Goal: Task Accomplishment & Management: Complete application form

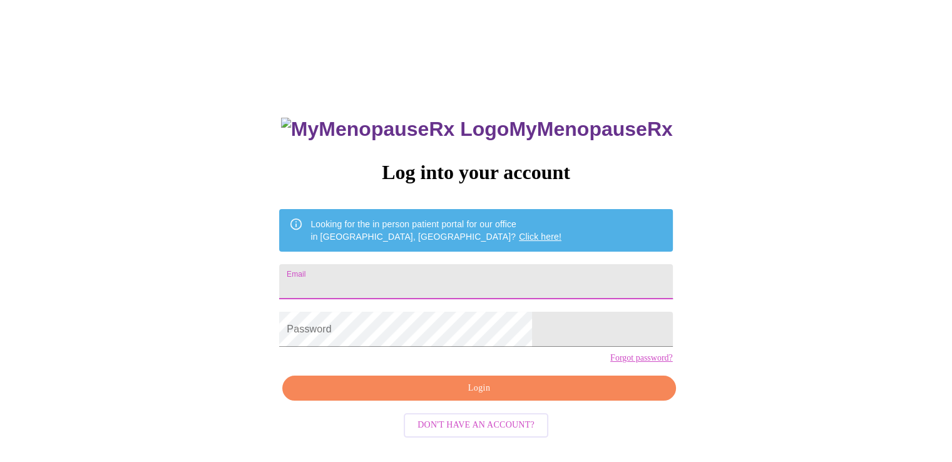
click at [439, 270] on input "Email" at bounding box center [475, 281] width 393 height 35
type input "[EMAIL_ADDRESS][DOMAIN_NAME]"
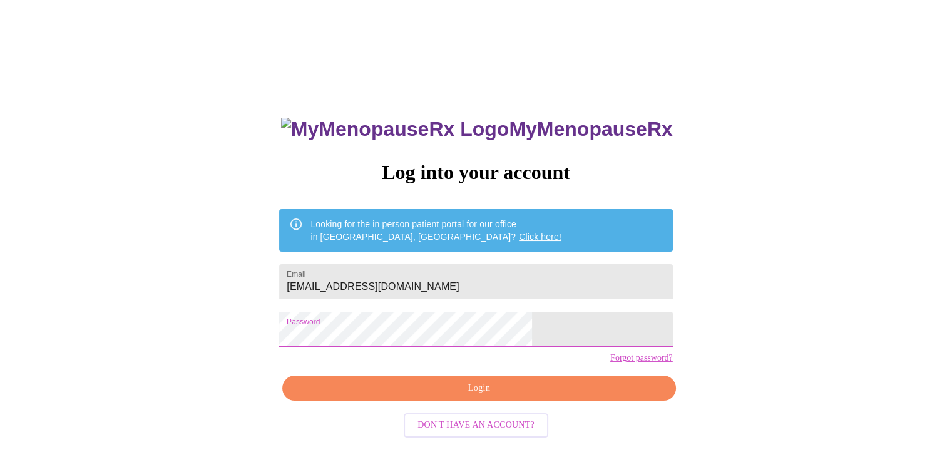
click at [516, 396] on span "Login" at bounding box center [479, 389] width 364 height 16
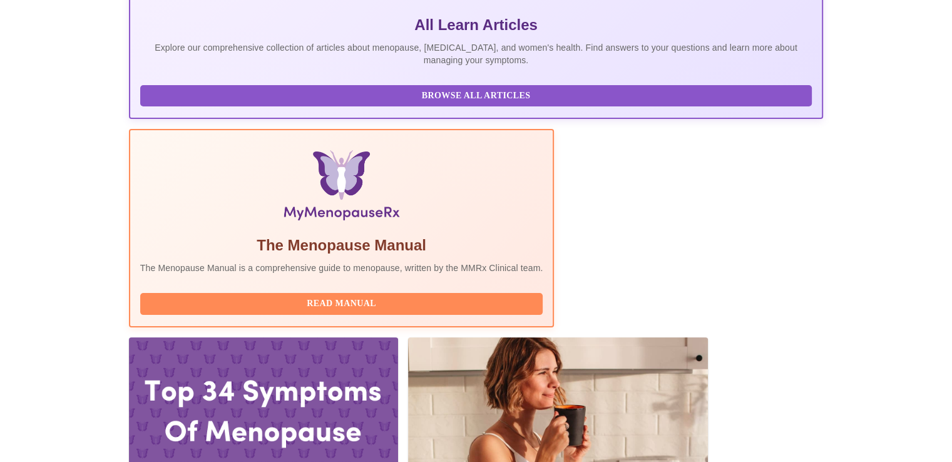
scroll to position [376, 0]
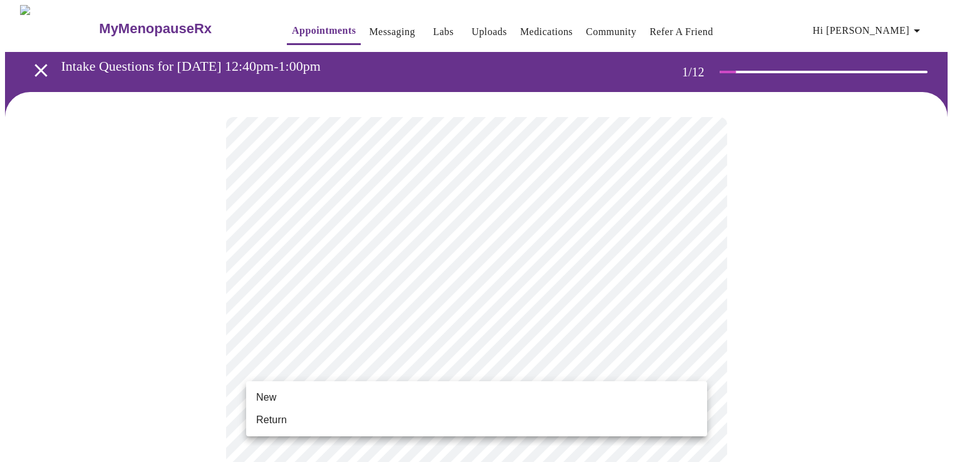
click at [293, 420] on li "Return" at bounding box center [476, 420] width 461 height 23
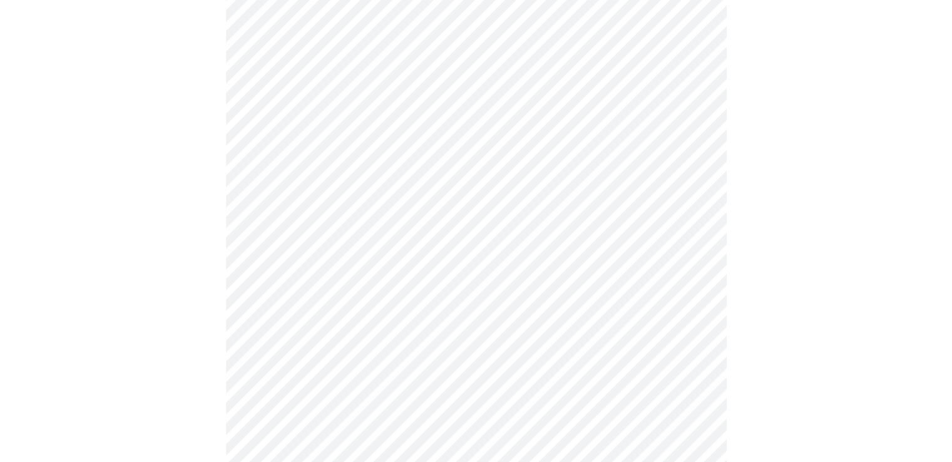
scroll to position [501, 0]
click at [431, 160] on body "MyMenopauseRx Appointments Messaging Labs Uploads Medications Community Refer a…" at bounding box center [476, 271] width 942 height 1535
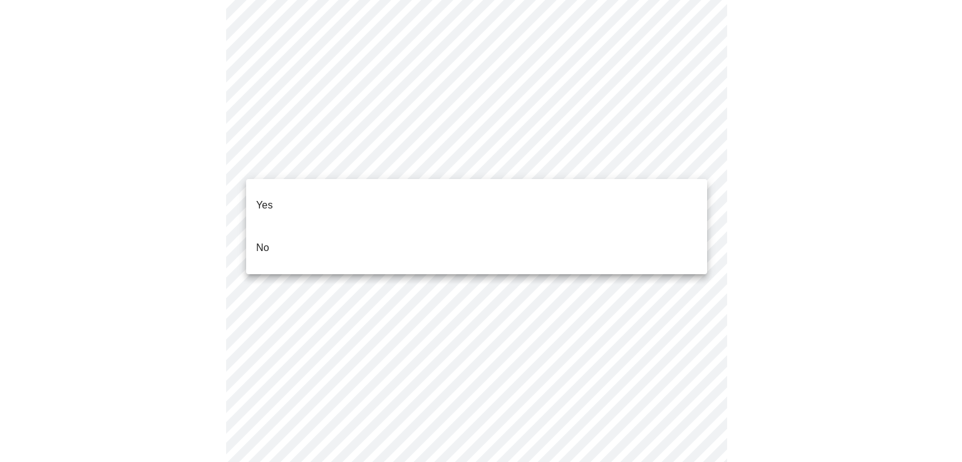
click at [336, 236] on li "No" at bounding box center [476, 248] width 461 height 43
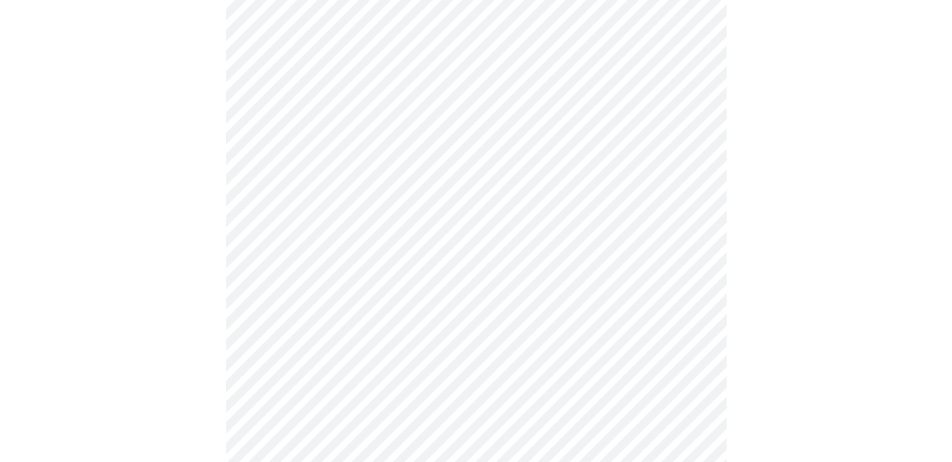
click at [526, 252] on body "MyMenopauseRx Appointments Messaging Labs Uploads Medications Community Refer a…" at bounding box center [476, 268] width 942 height 1528
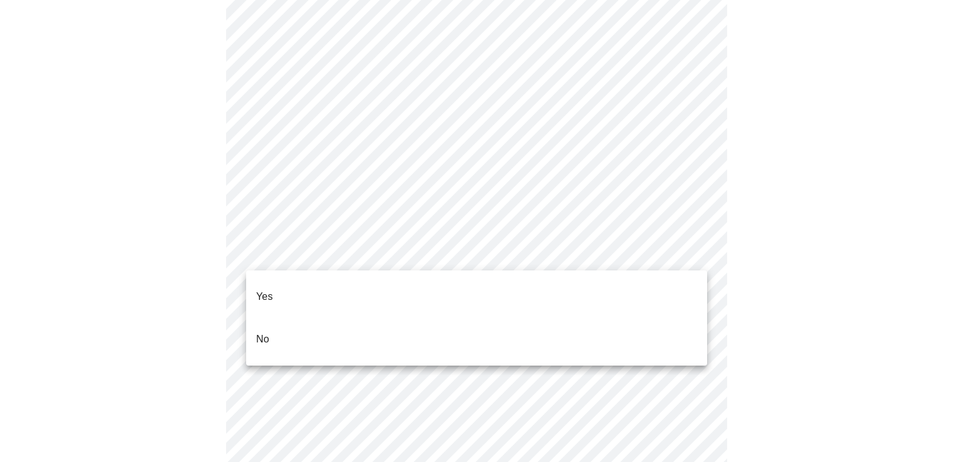
click at [296, 284] on li "Yes" at bounding box center [476, 296] width 461 height 43
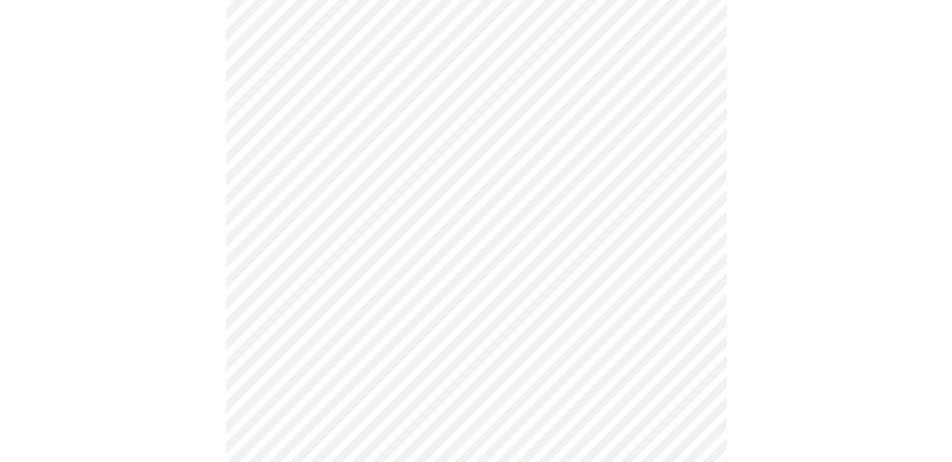
click at [435, 349] on body "MyMenopauseRx Appointments Messaging Labs Uploads Medications Community Refer a…" at bounding box center [476, 264] width 942 height 1520
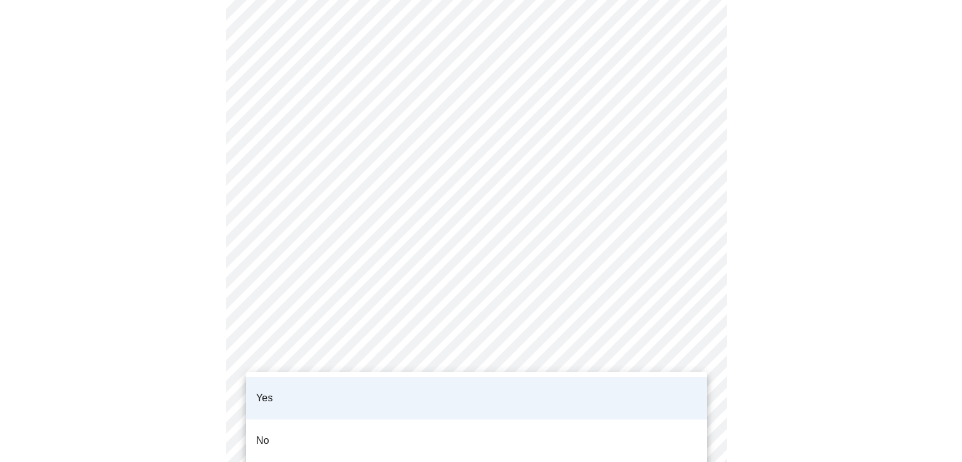
click at [436, 383] on li "Yes" at bounding box center [476, 398] width 461 height 43
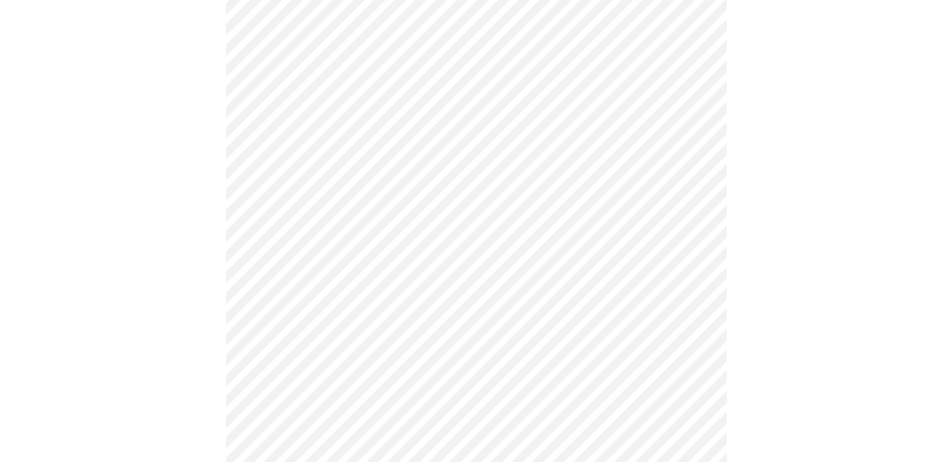
scroll to position [626, 0]
click at [448, 299] on body "MyMenopauseRx Appointments Messaging Labs Uploads Medications Community Refer a…" at bounding box center [476, 139] width 942 height 1520
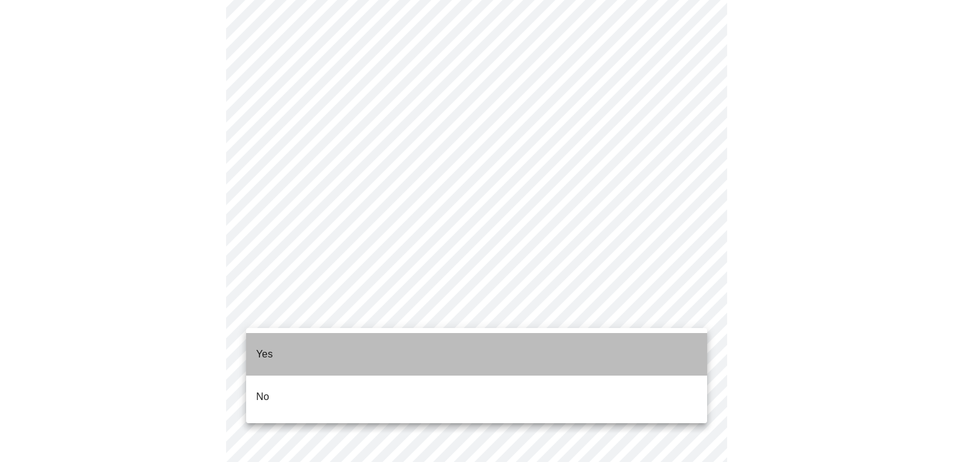
click at [321, 344] on li "Yes" at bounding box center [476, 354] width 461 height 43
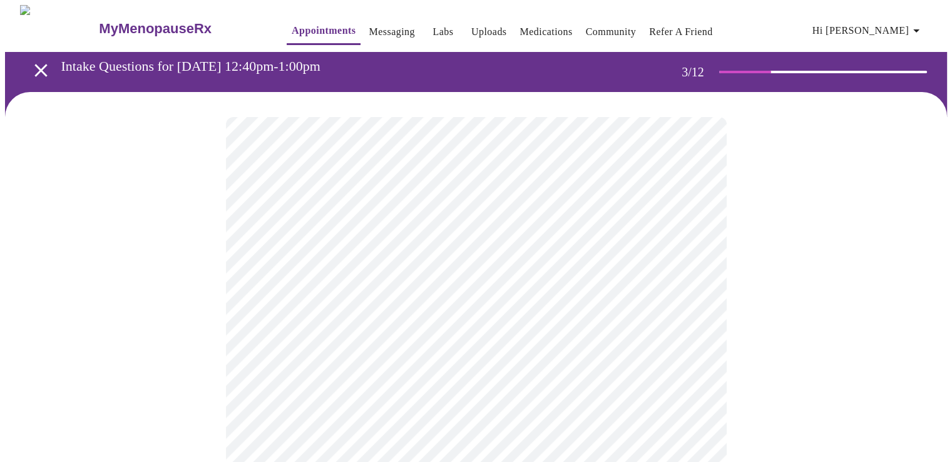
scroll to position [125, 0]
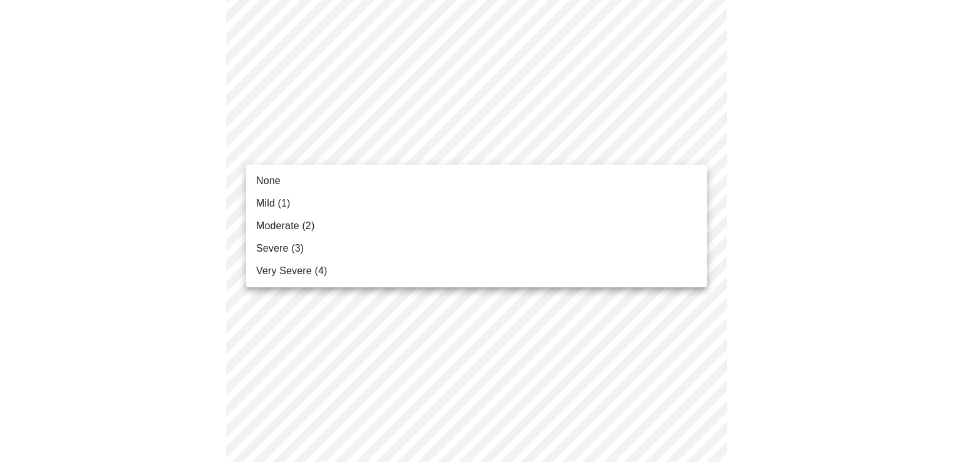
click at [285, 185] on li "None" at bounding box center [476, 181] width 461 height 23
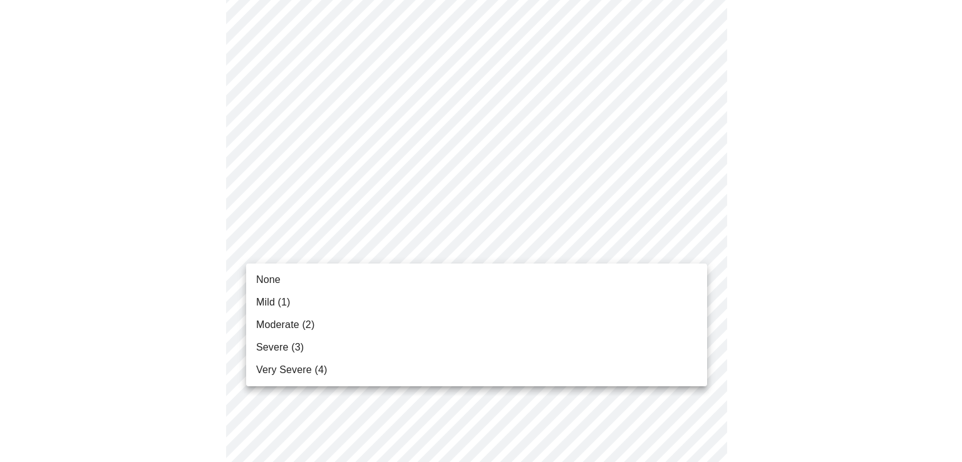
click at [277, 281] on span "None" at bounding box center [268, 279] width 24 height 15
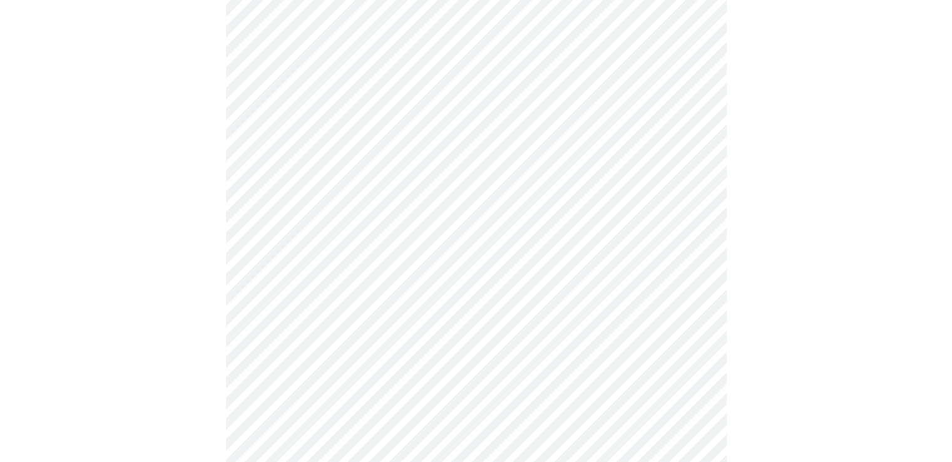
scroll to position [250, 0]
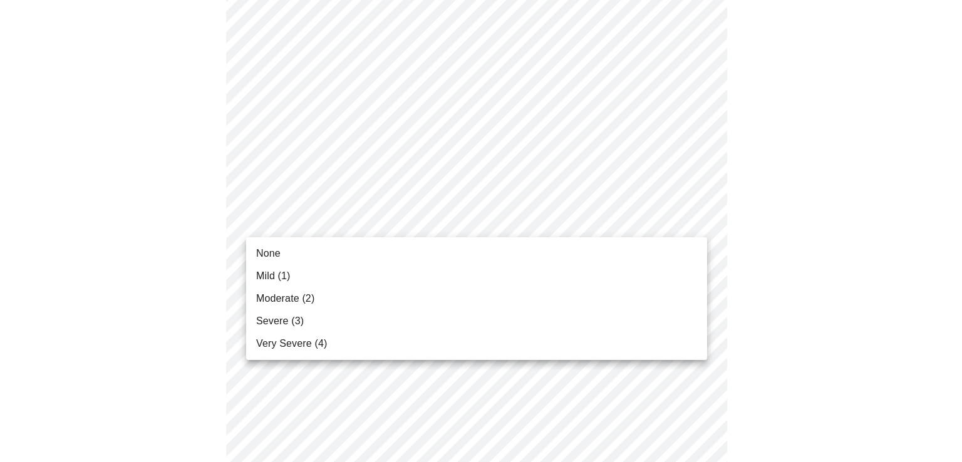
click at [280, 274] on span "Mild (1)" at bounding box center [273, 276] width 34 height 15
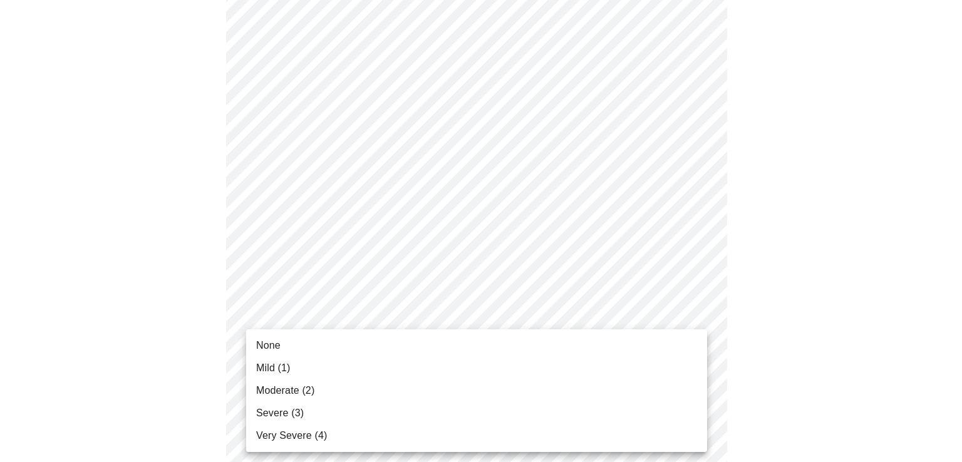
click at [275, 385] on span "Moderate (2)" at bounding box center [285, 390] width 58 height 15
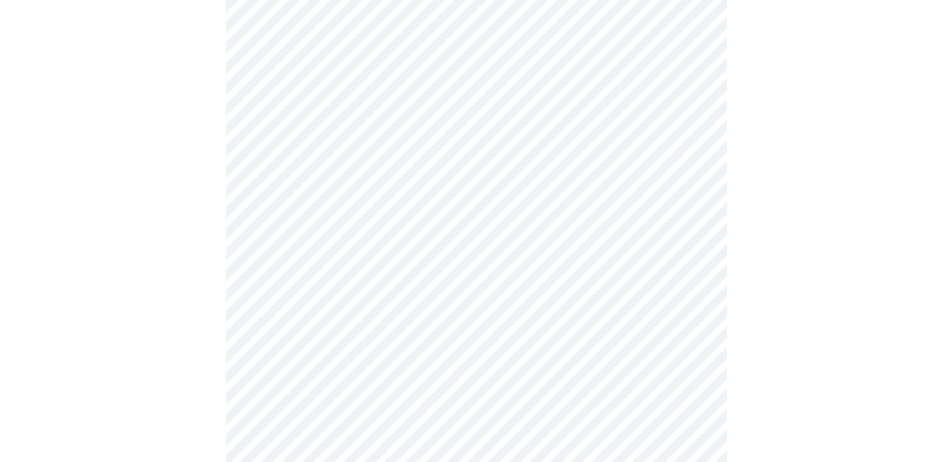
scroll to position [376, 0]
click at [347, 197] on body "MyMenopauseRx Appointments Messaging Labs Uploads Medications Community Refer a…" at bounding box center [476, 426] width 942 height 1595
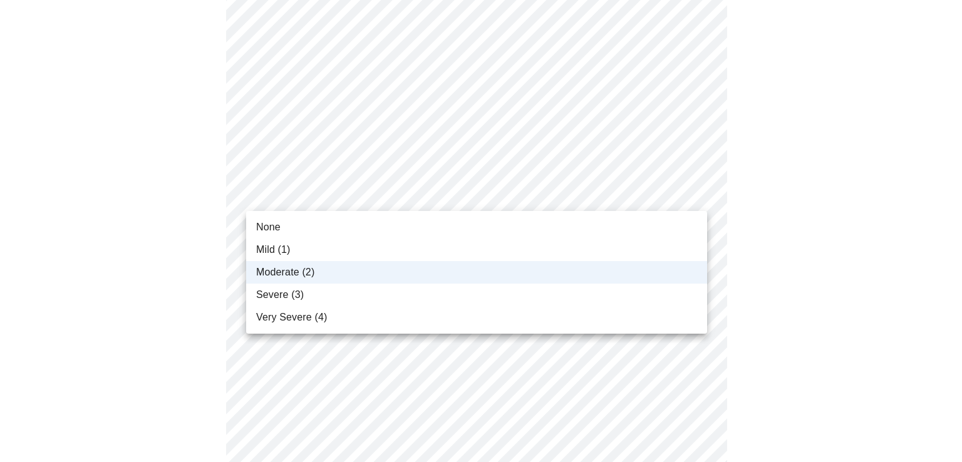
click at [339, 262] on li "Moderate (2)" at bounding box center [476, 272] width 461 height 23
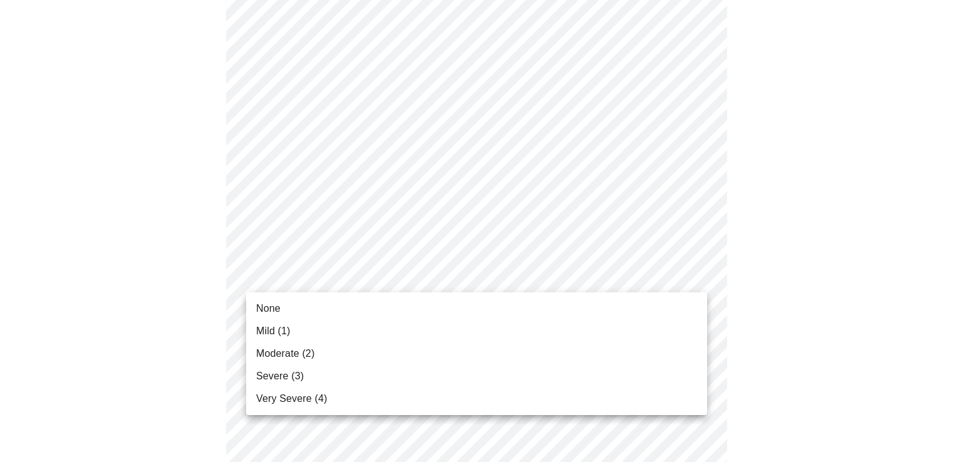
click at [397, 275] on body "MyMenopauseRx Appointments Messaging Labs Uploads Medications Community Refer a…" at bounding box center [481, 426] width 952 height 1595
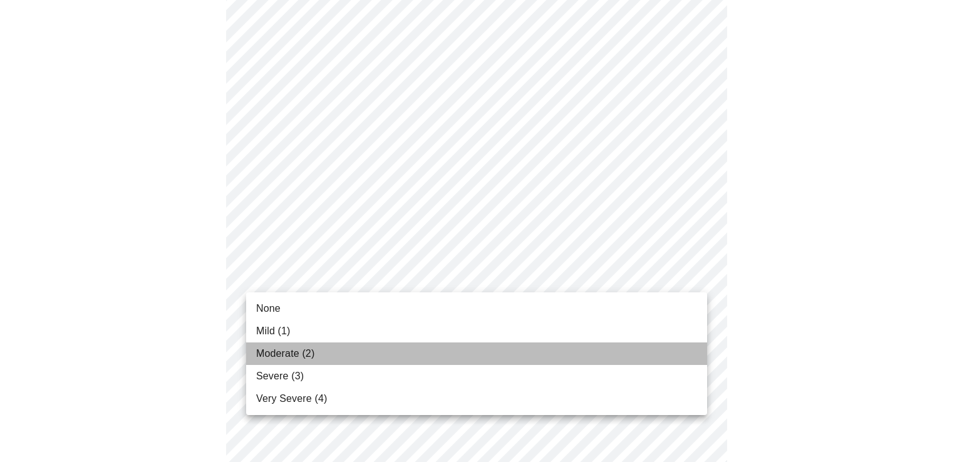
click at [316, 346] on li "Moderate (2)" at bounding box center [476, 353] width 461 height 23
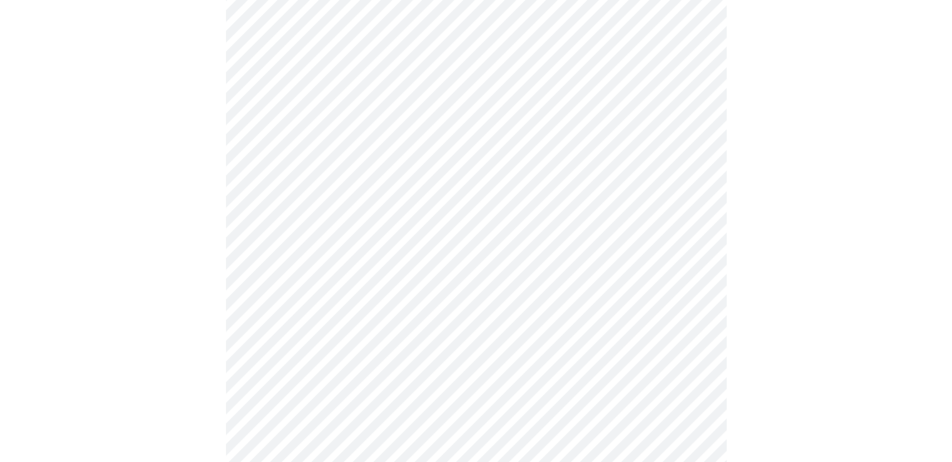
scroll to position [438, 0]
click at [399, 302] on body "MyMenopauseRx Appointments Messaging Labs Uploads Medications Community Refer a…" at bounding box center [476, 355] width 942 height 1577
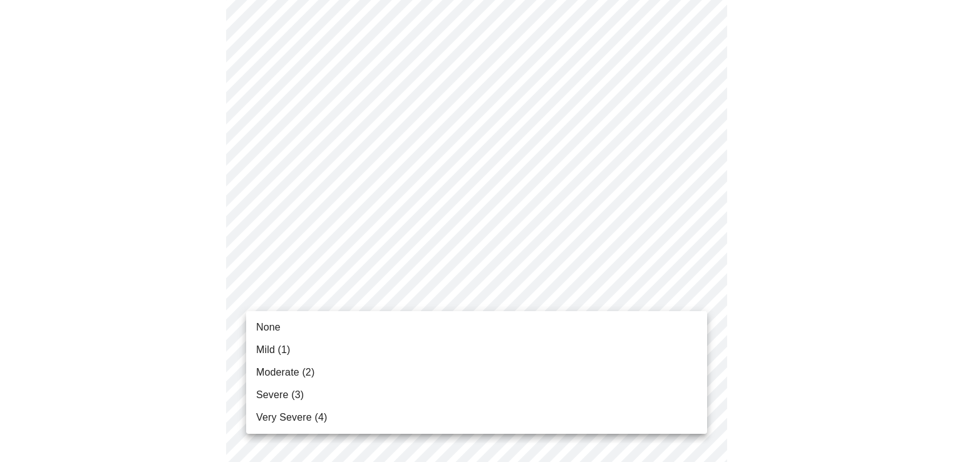
click at [301, 366] on span "Moderate (2)" at bounding box center [285, 372] width 58 height 15
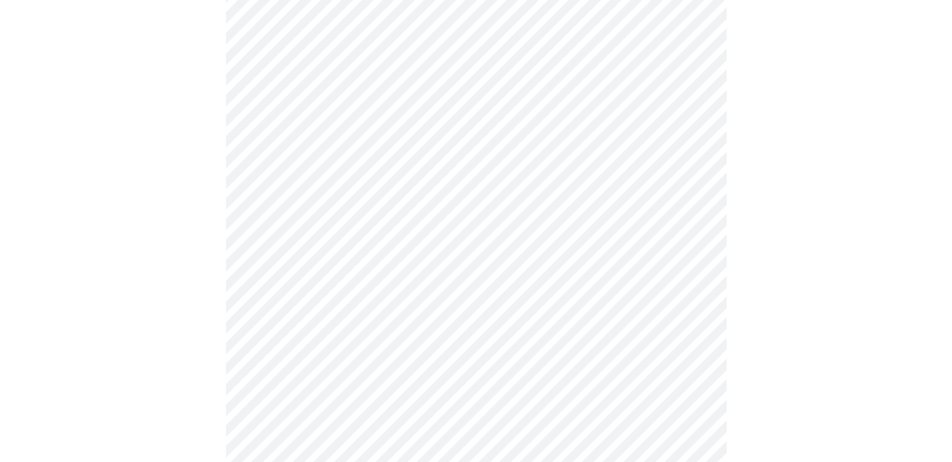
scroll to position [563, 0]
click at [371, 277] on body "MyMenopauseRx Appointments Messaging Labs Uploads Medications Community Refer a…" at bounding box center [476, 221] width 942 height 1559
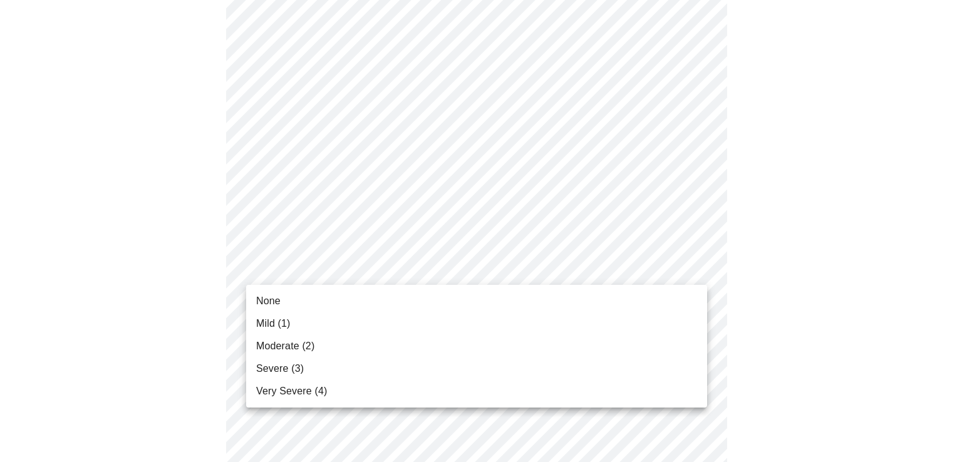
click at [313, 323] on li "Mild (1)" at bounding box center [476, 323] width 461 height 23
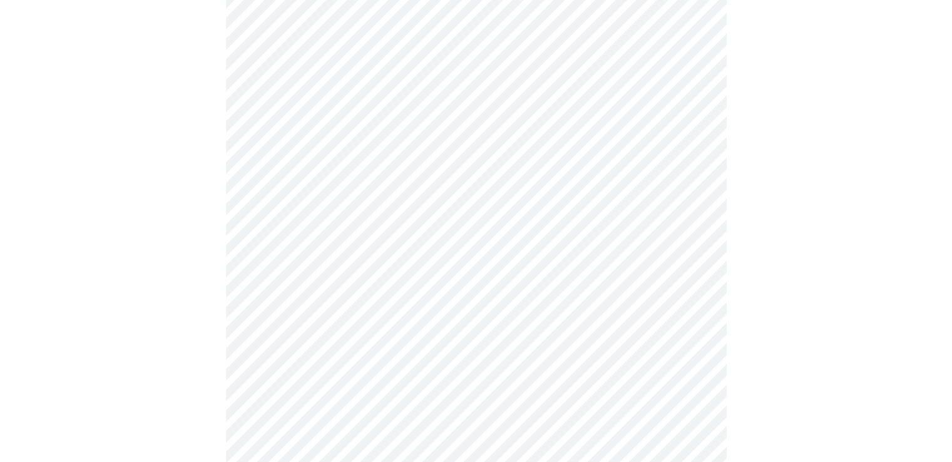
scroll to position [689, 0]
click at [396, 245] on body "MyMenopauseRx Appointments Messaging Labs Uploads Medications Community Refer a…" at bounding box center [476, 87] width 942 height 1542
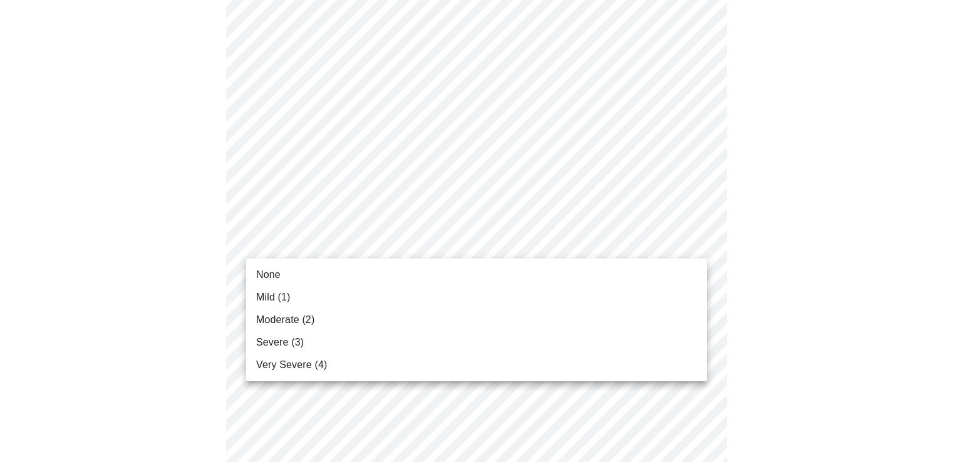
click at [294, 334] on li "Severe (3)" at bounding box center [476, 342] width 461 height 23
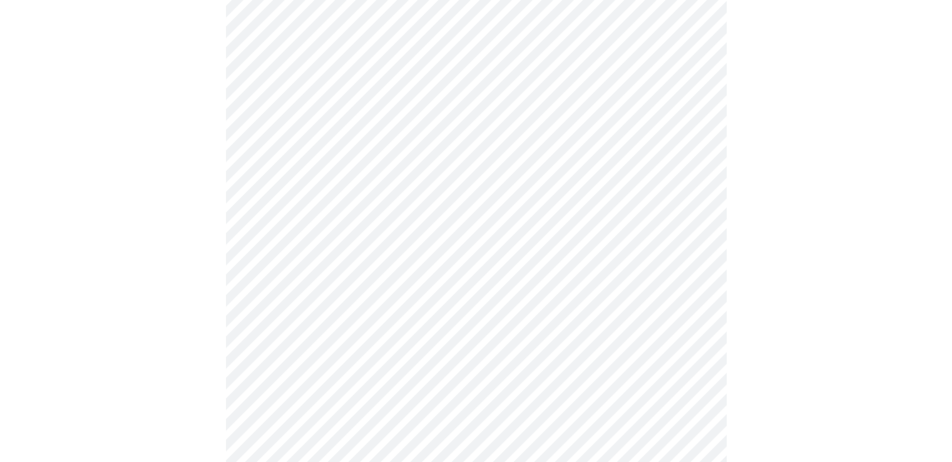
scroll to position [814, 0]
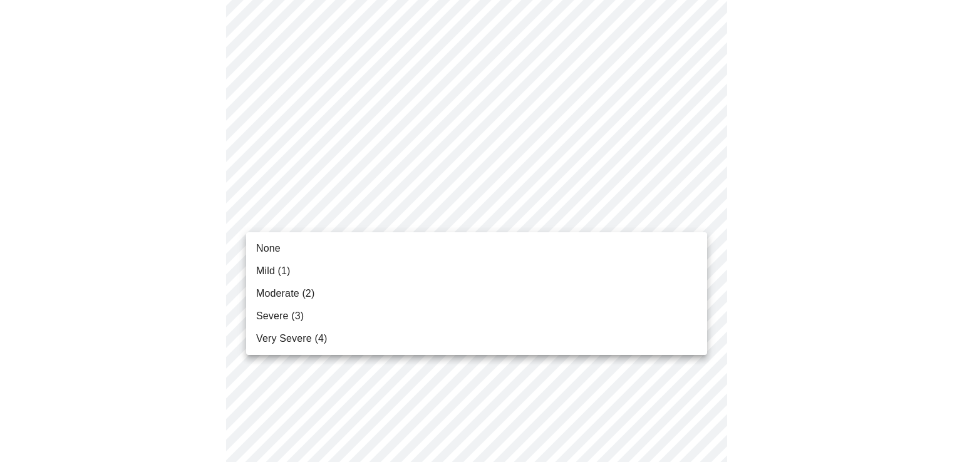
click at [326, 250] on li "None" at bounding box center [476, 248] width 461 height 23
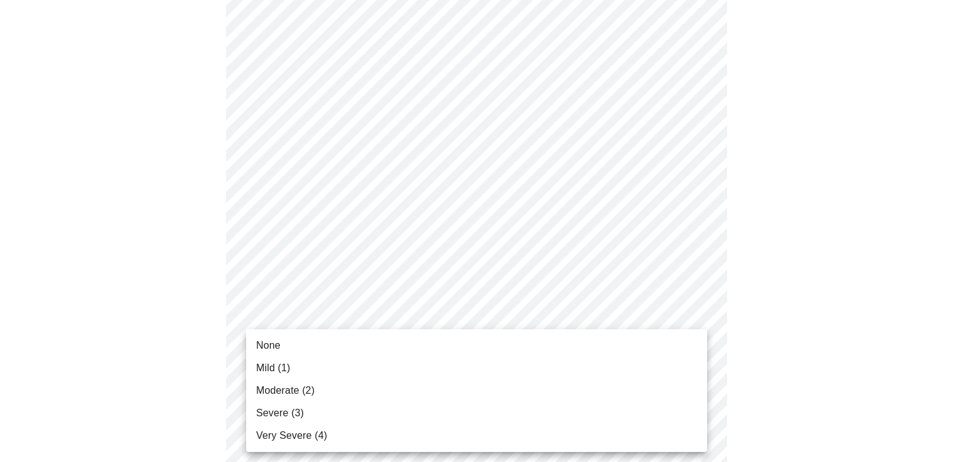
click at [309, 342] on li "None" at bounding box center [476, 345] width 461 height 23
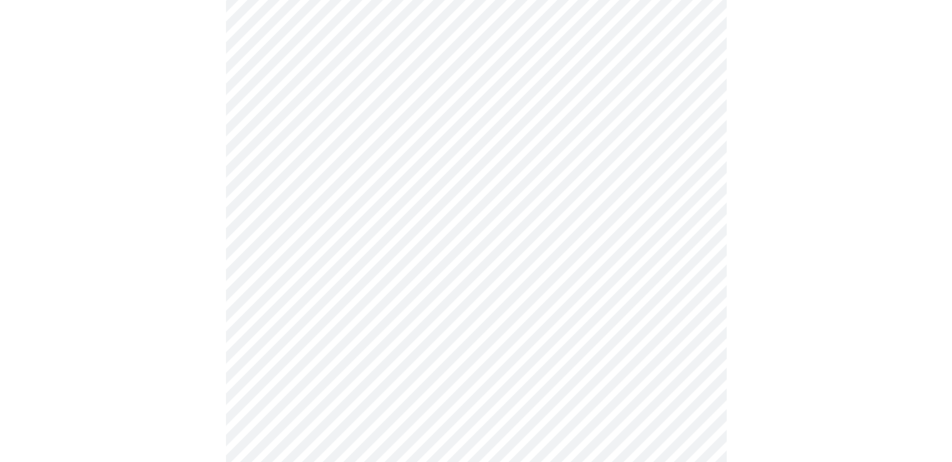
scroll to position [1002, 0]
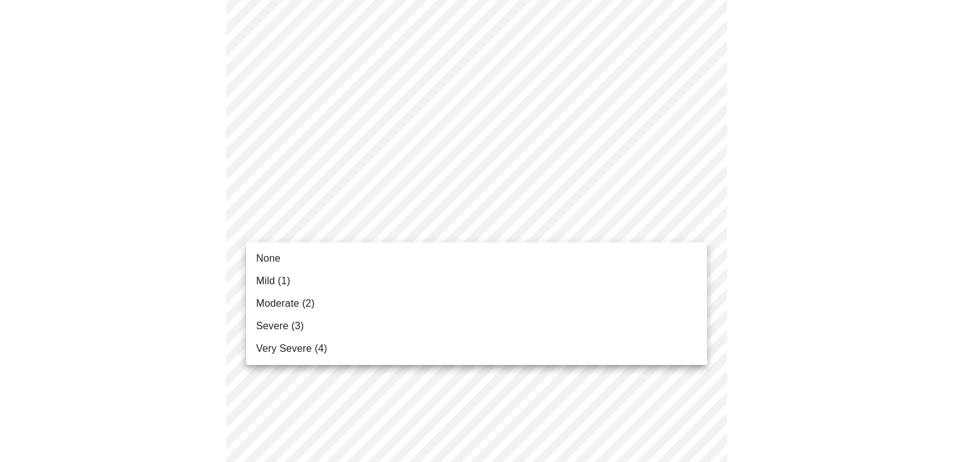
click at [319, 300] on li "Moderate (2)" at bounding box center [476, 303] width 461 height 23
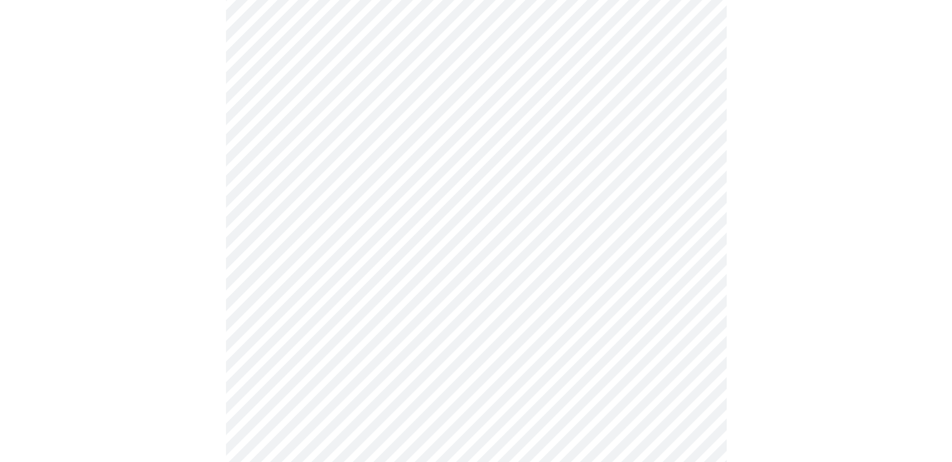
scroll to position [501, 0]
click at [409, 269] on body "MyMenopauseRx Appointments Messaging Labs Uploads Medications Community Refer a…" at bounding box center [476, 121] width 942 height 1235
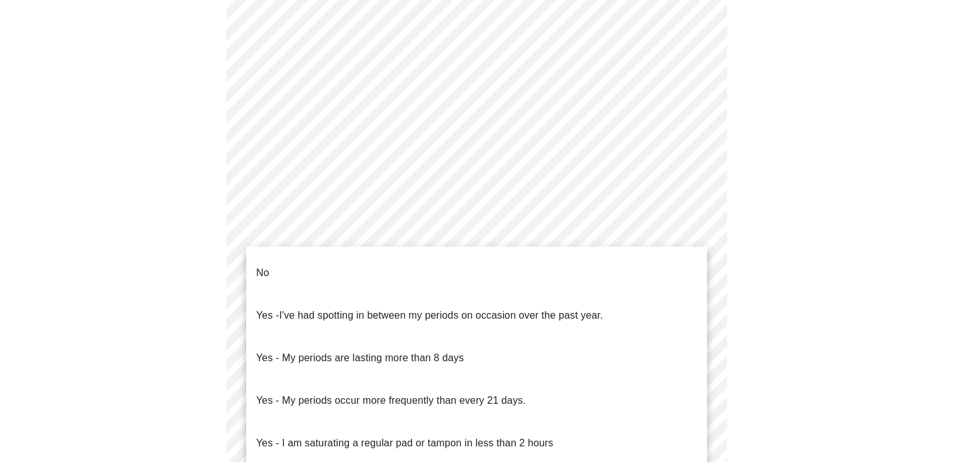
click at [321, 270] on li "No" at bounding box center [476, 273] width 461 height 43
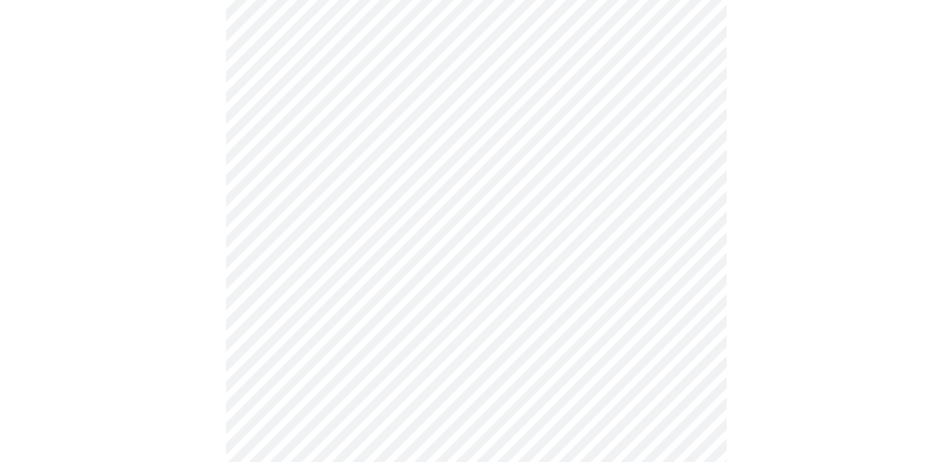
scroll to position [563, 0]
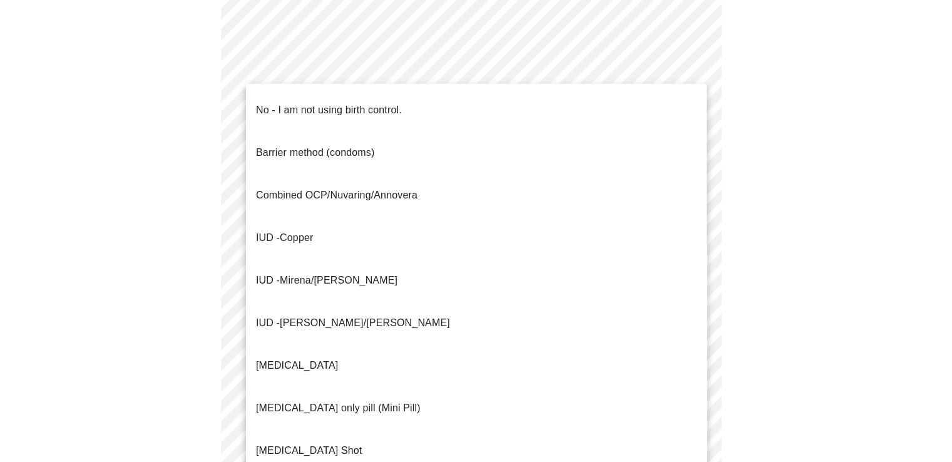
click at [449, 292] on body "MyMenopauseRx Appointments Messaging Labs Uploads Medications Community Refer a…" at bounding box center [476, 55] width 942 height 1227
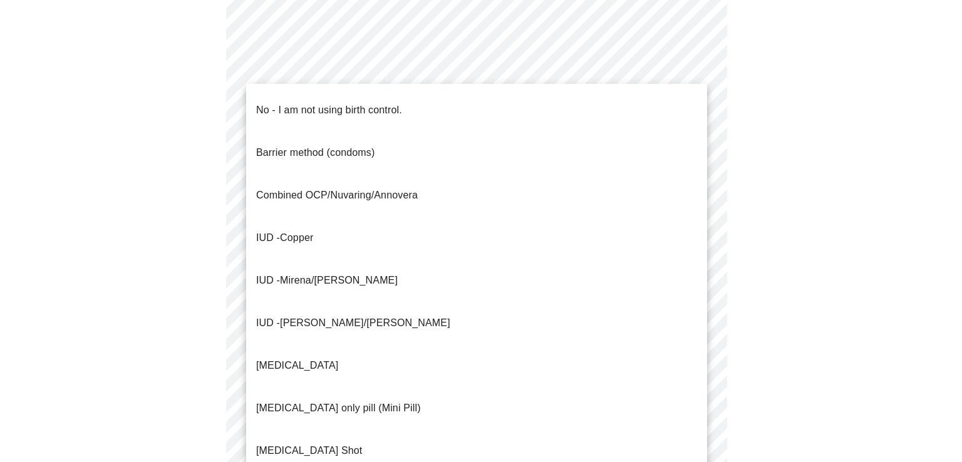
click at [311, 86] on ul "No - I am not using birth control. Barrier method (condoms) Combined OCP/Nuvari…" at bounding box center [476, 323] width 461 height 478
click at [312, 103] on p "No - I am not using birth control." at bounding box center [329, 110] width 146 height 15
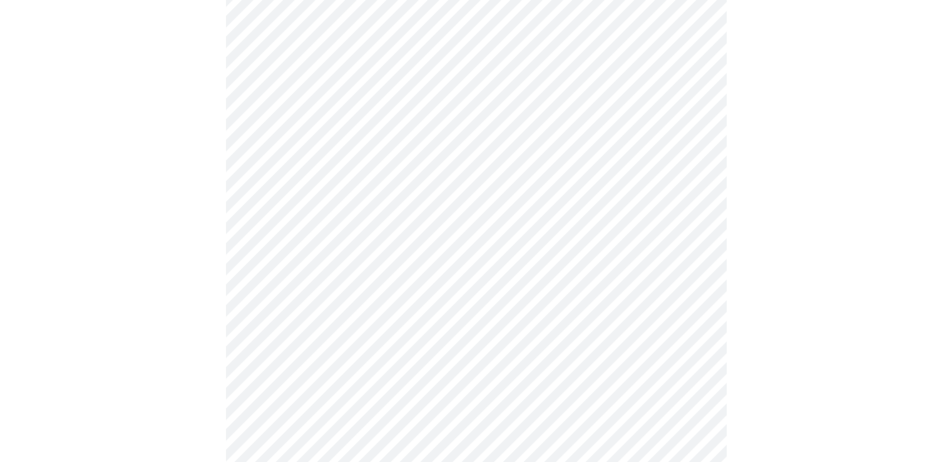
scroll to position [689, 0]
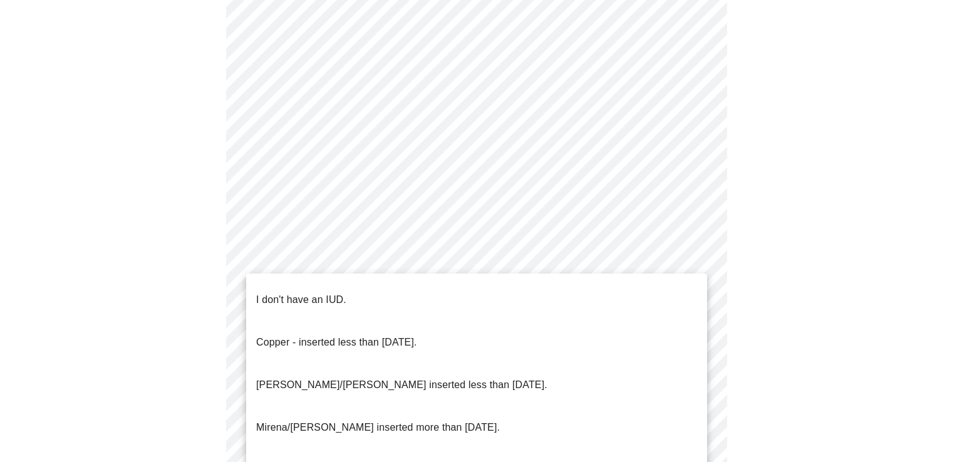
click at [336, 292] on p "I don't have an IUD." at bounding box center [301, 299] width 90 height 15
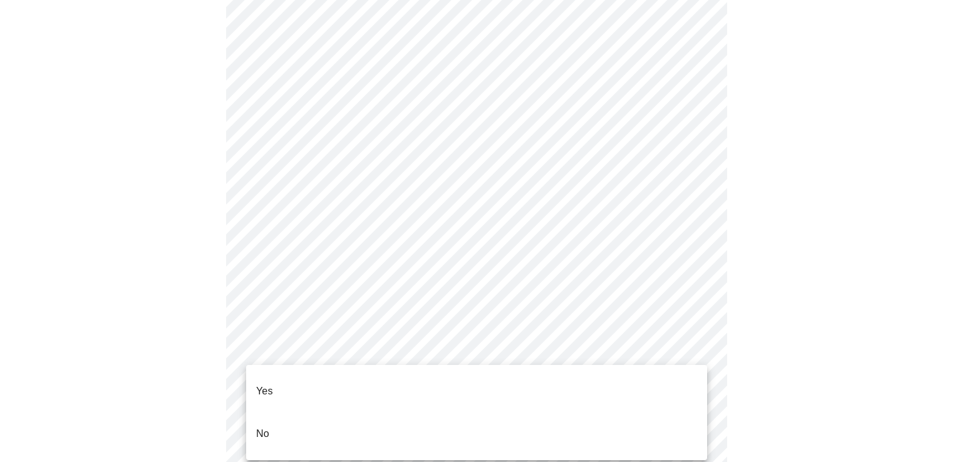
click at [302, 375] on li "Yes" at bounding box center [476, 391] width 461 height 43
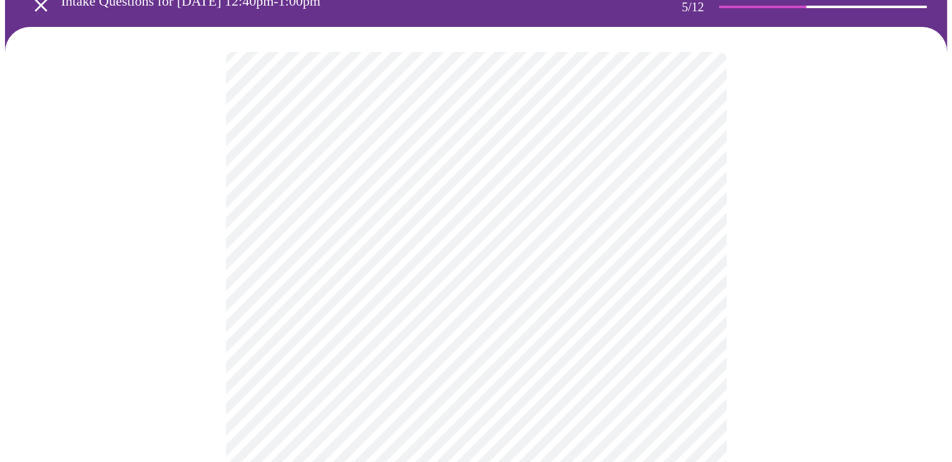
scroll to position [125, 0]
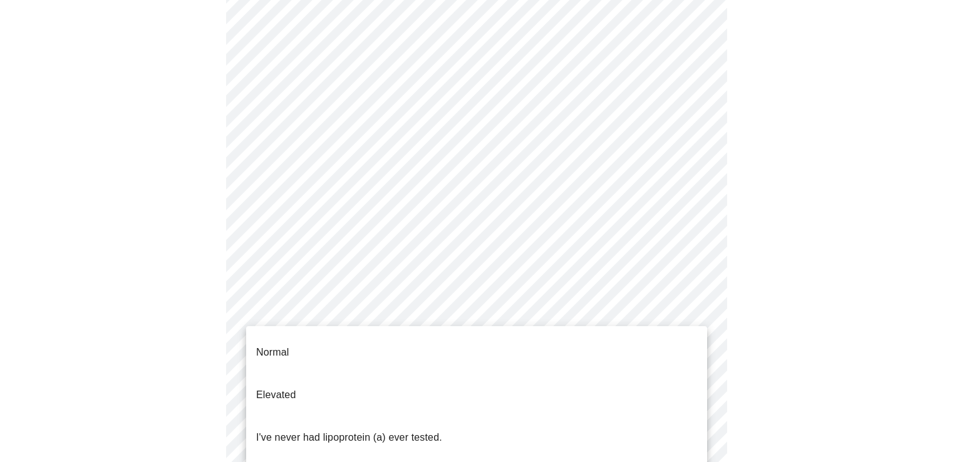
click at [403, 311] on body "MyMenopauseRx Appointments Messaging Labs Uploads Medications Community Refer a…" at bounding box center [481, 342] width 952 height 925
click at [441, 430] on p "I've never had lipoprotein (a) ever tested." at bounding box center [349, 437] width 186 height 15
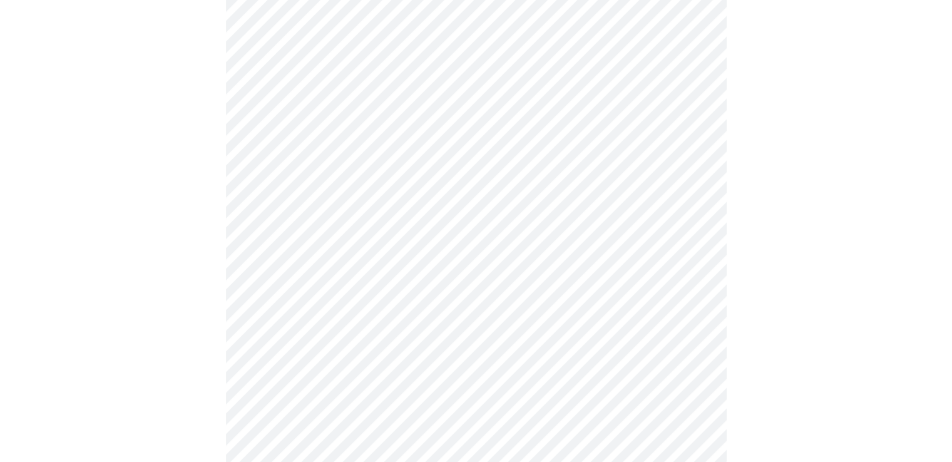
scroll to position [3381, 0]
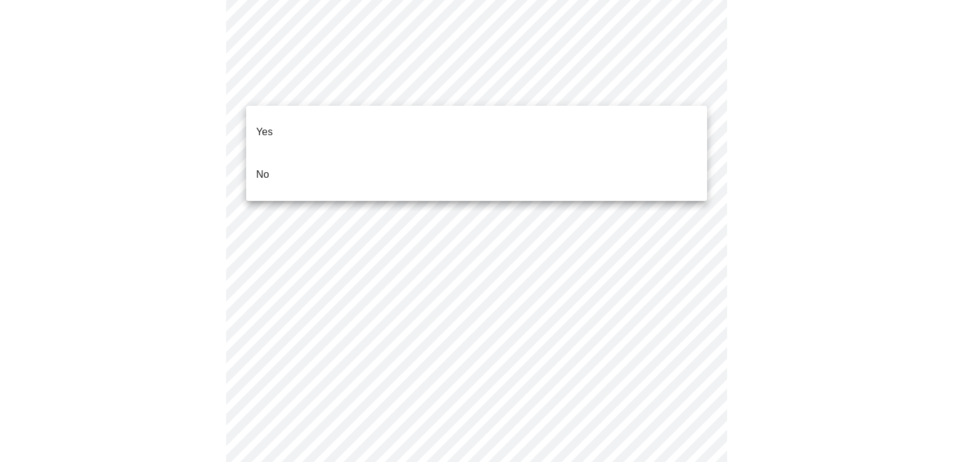
click at [329, 163] on li "No" at bounding box center [476, 174] width 461 height 43
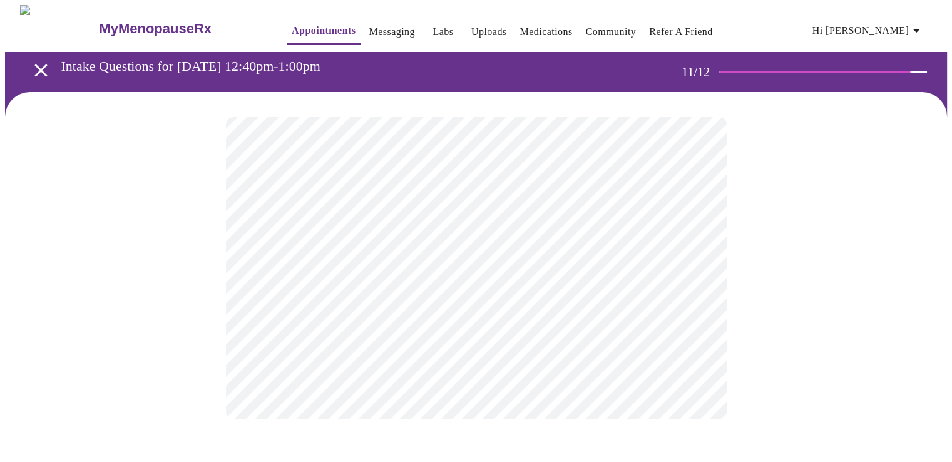
scroll to position [0, 0]
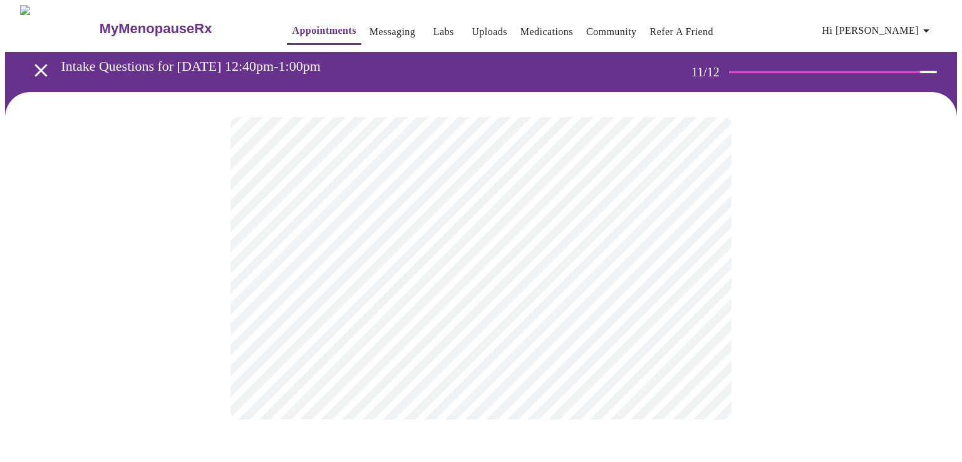
click at [198, 284] on div at bounding box center [481, 268] width 952 height 352
click at [181, 286] on div at bounding box center [481, 268] width 952 height 352
click at [374, 28] on link "Messaging" at bounding box center [392, 32] width 46 height 18
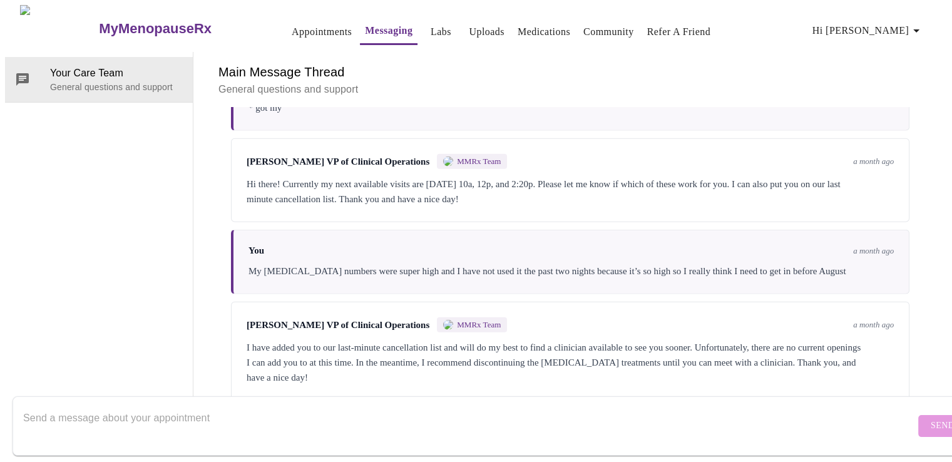
scroll to position [3296, 0]
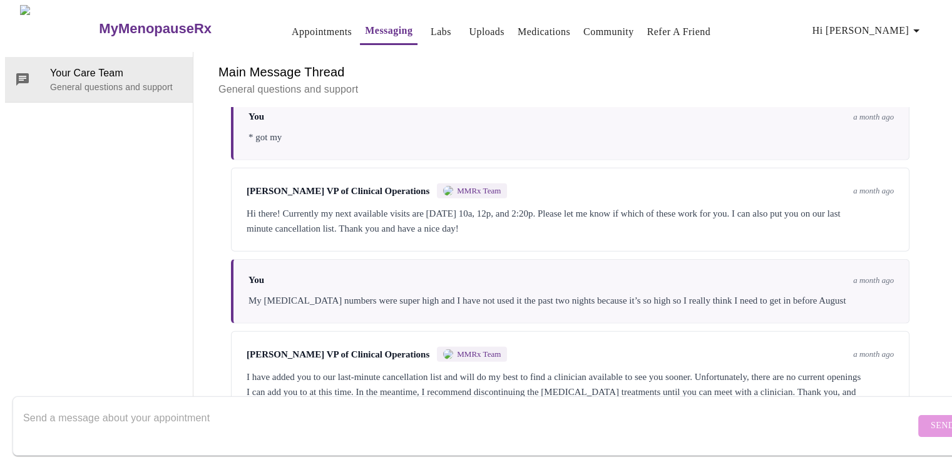
click at [921, 270] on div "Messages are typically reviewed within 1-2 business days [PERSON_NAME] MMRx Tea…" at bounding box center [570, 260] width 724 height 306
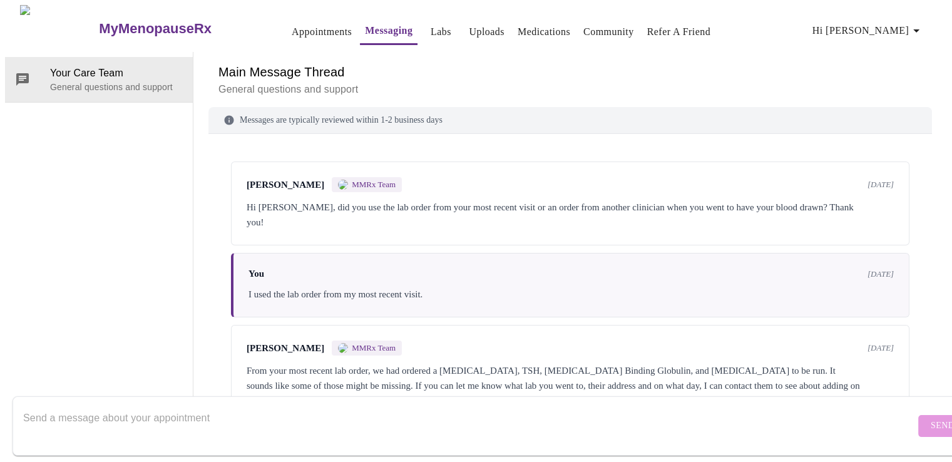
scroll to position [0, 0]
click at [292, 29] on link "Appointments" at bounding box center [322, 32] width 60 height 18
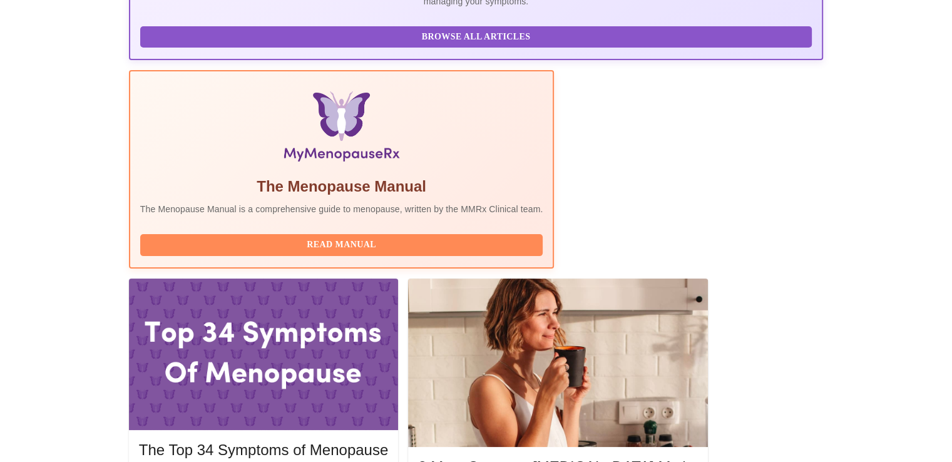
scroll to position [376, 0]
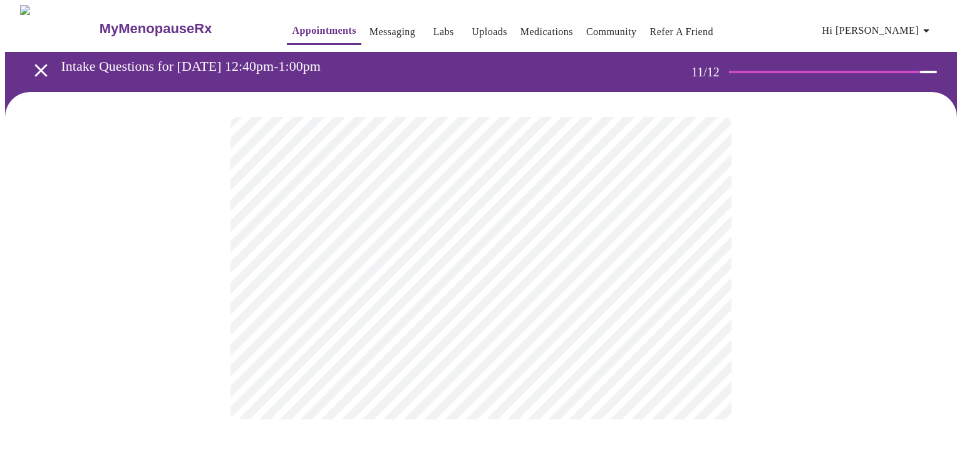
click at [54, 294] on div at bounding box center [481, 268] width 952 height 352
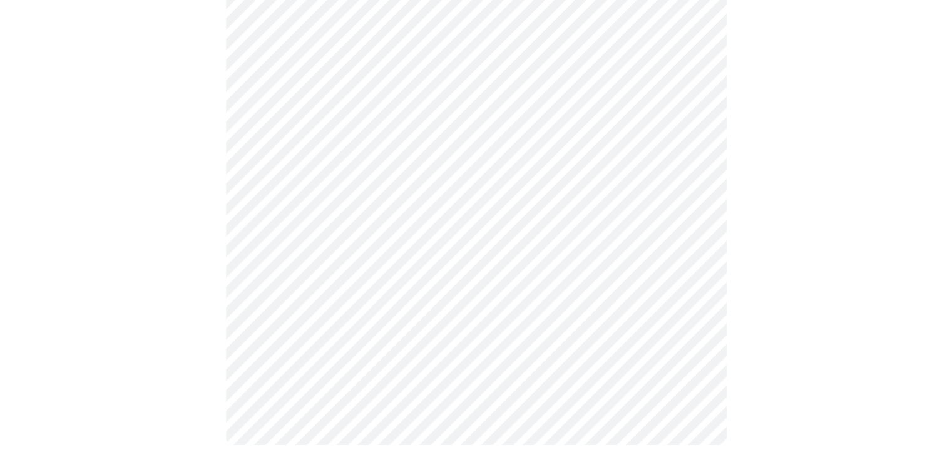
scroll to position [639, 0]
